Goal: Transaction & Acquisition: Obtain resource

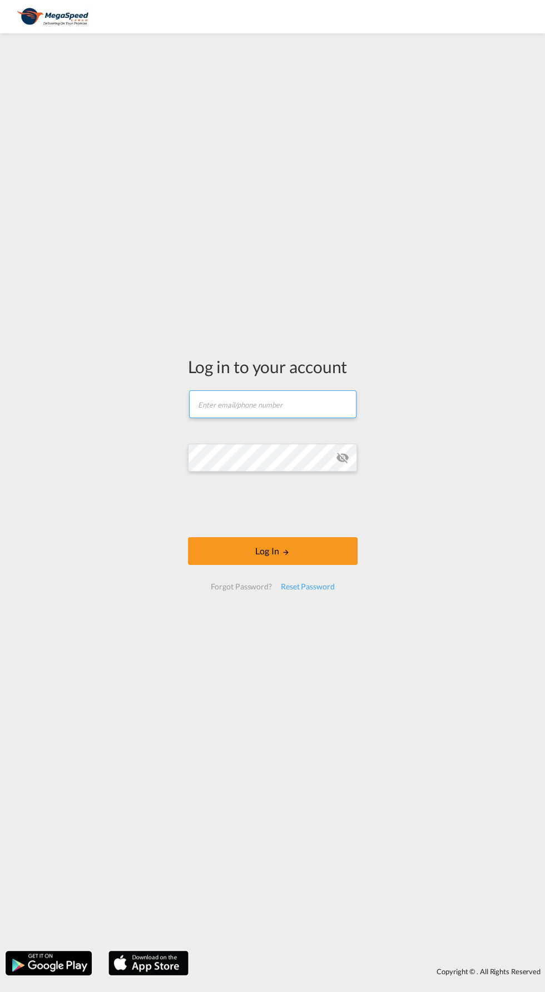
click at [291, 397] on input "text" at bounding box center [272, 404] width 167 height 28
type input "[EMAIL_ADDRESS][PERSON_NAME][DOMAIN_NAME]"
click at [307, 557] on button "Log In" at bounding box center [273, 551] width 170 height 28
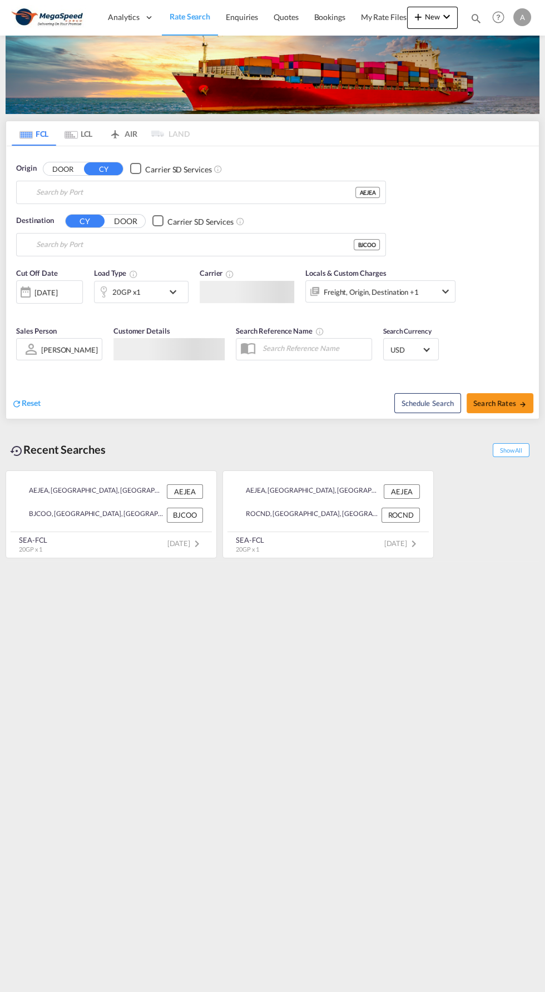
type input "[GEOGRAPHIC_DATA], [GEOGRAPHIC_DATA]"
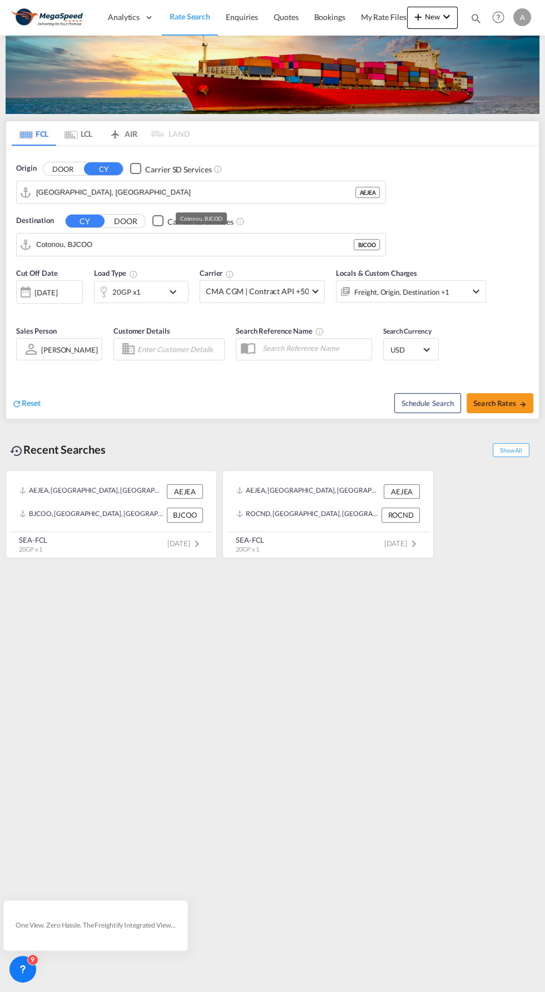
click at [147, 244] on input "Cotonou, BJCOO" at bounding box center [195, 244] width 318 height 17
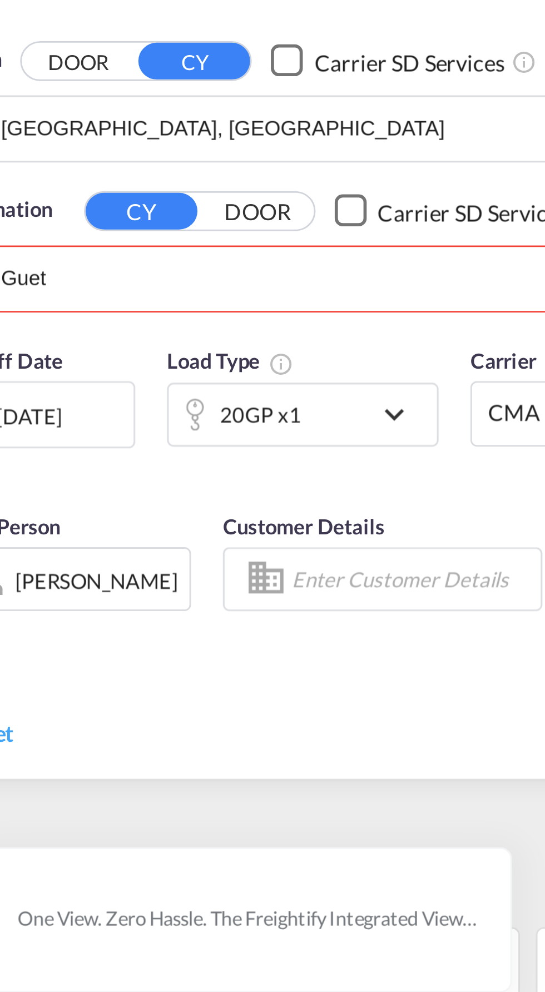
click at [55, 241] on input "Guet" at bounding box center [208, 244] width 344 height 17
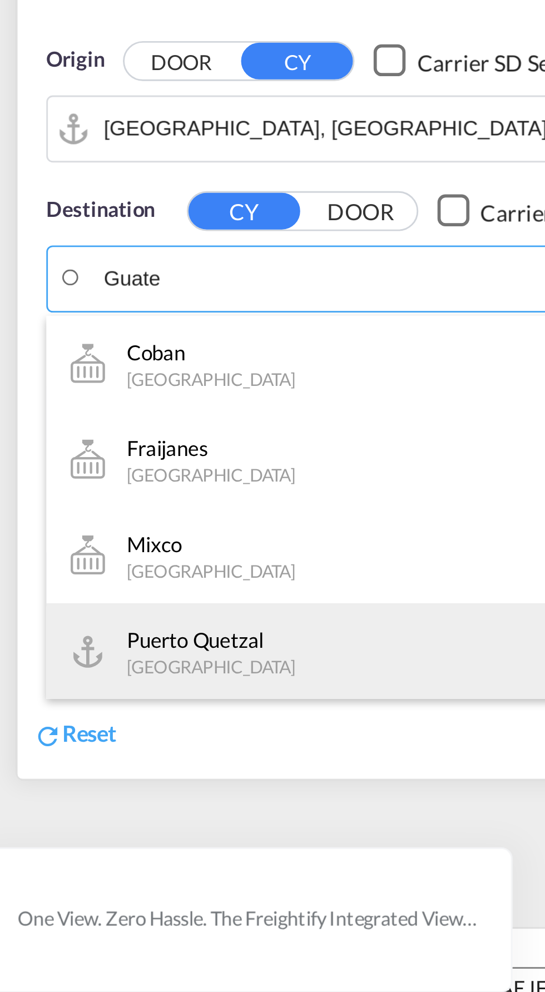
click at [74, 378] on div "[GEOGRAPHIC_DATA] [GEOGRAPHIC_DATA] GTPRQ" at bounding box center [121, 374] width 211 height 33
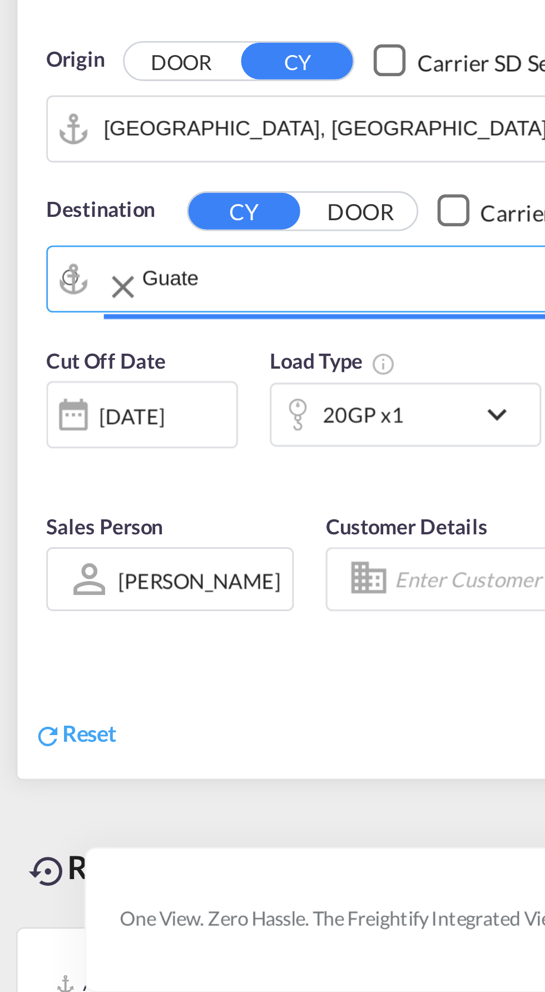
type input "Puerto Quetzal, GTPRQ"
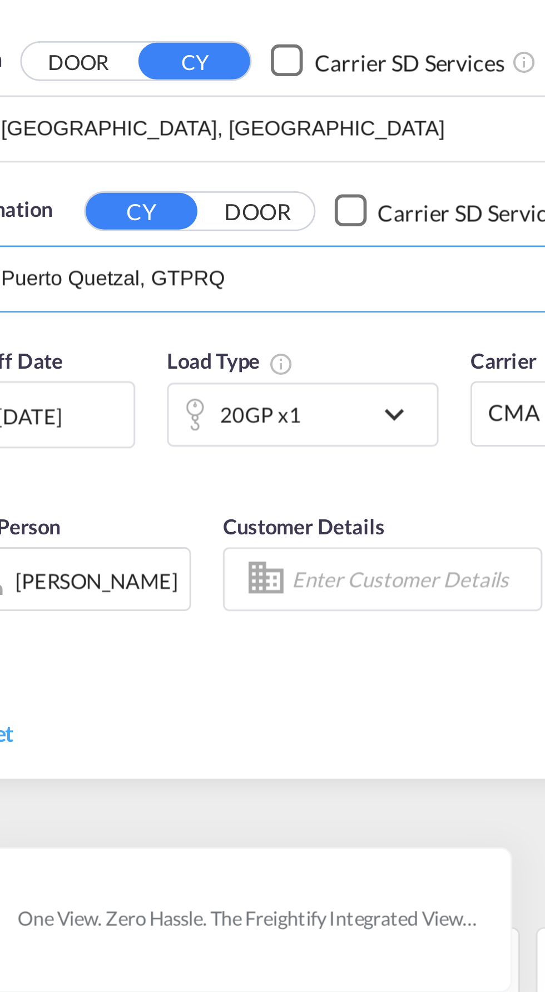
click at [173, 291] on md-icon "icon-chevron-down" at bounding box center [175, 291] width 19 height 13
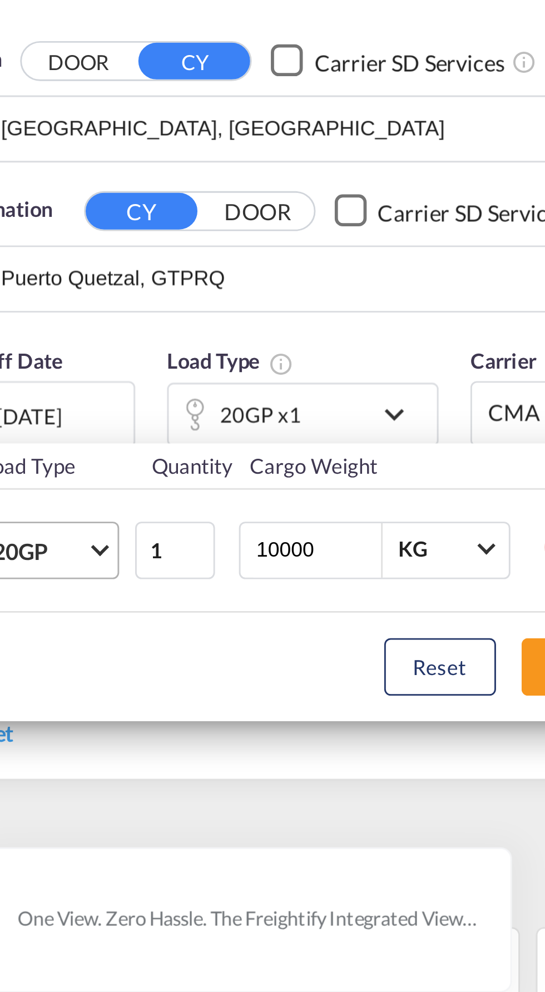
click at [70, 339] on span "Choose: \a20GP" at bounding box center [70, 338] width 6 height 6
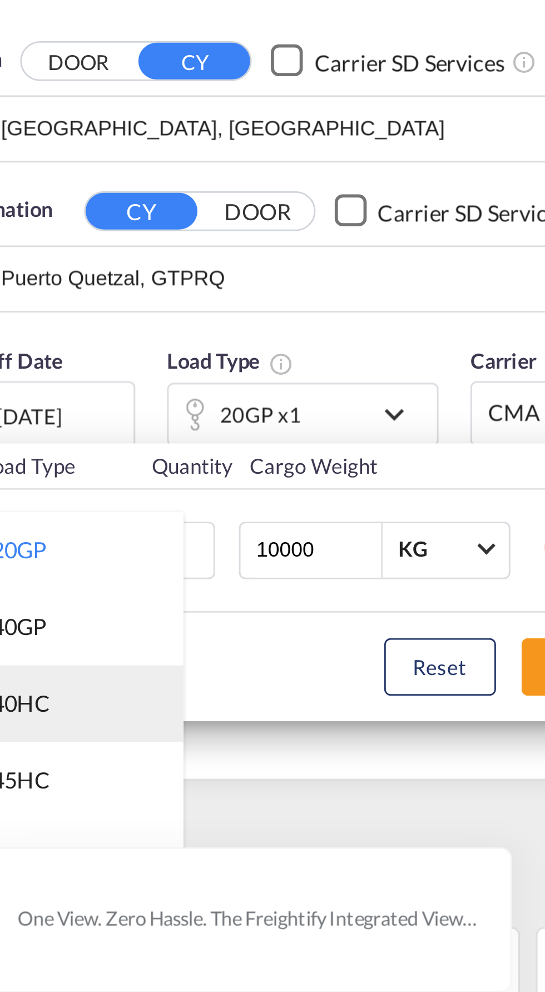
click at [61, 395] on md-option "40HC" at bounding box center [62, 392] width 76 height 27
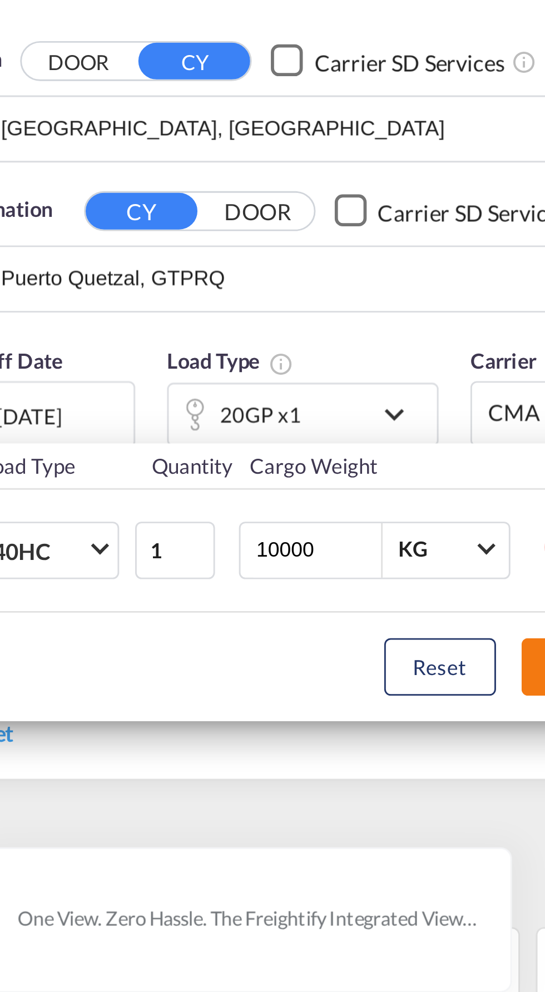
click at [221, 380] on button "Done" at bounding box center [236, 380] width 39 height 20
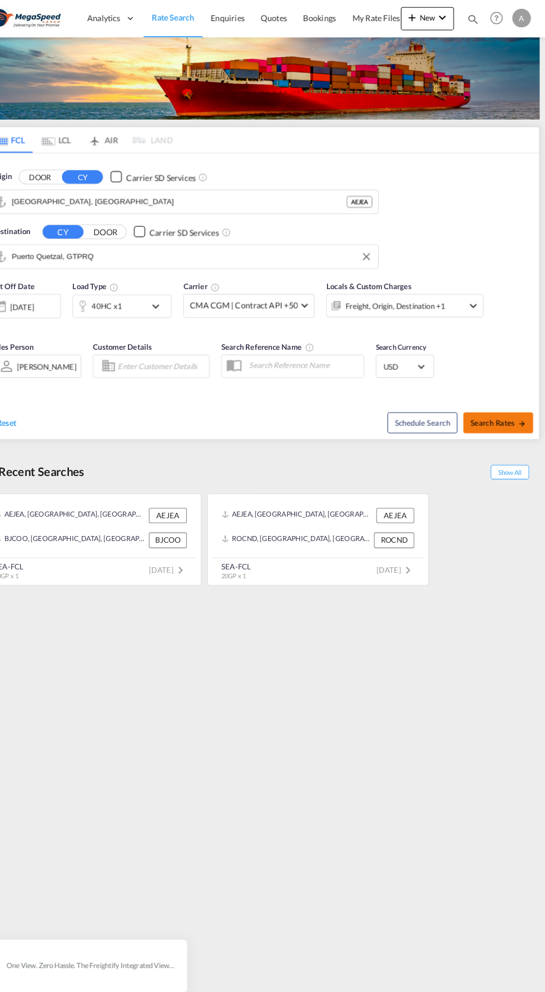
click at [509, 402] on span "Search Rates" at bounding box center [499, 403] width 53 height 9
type input "AEJEA to GTPRQ / [DATE]"
